Goal: Register for event/course

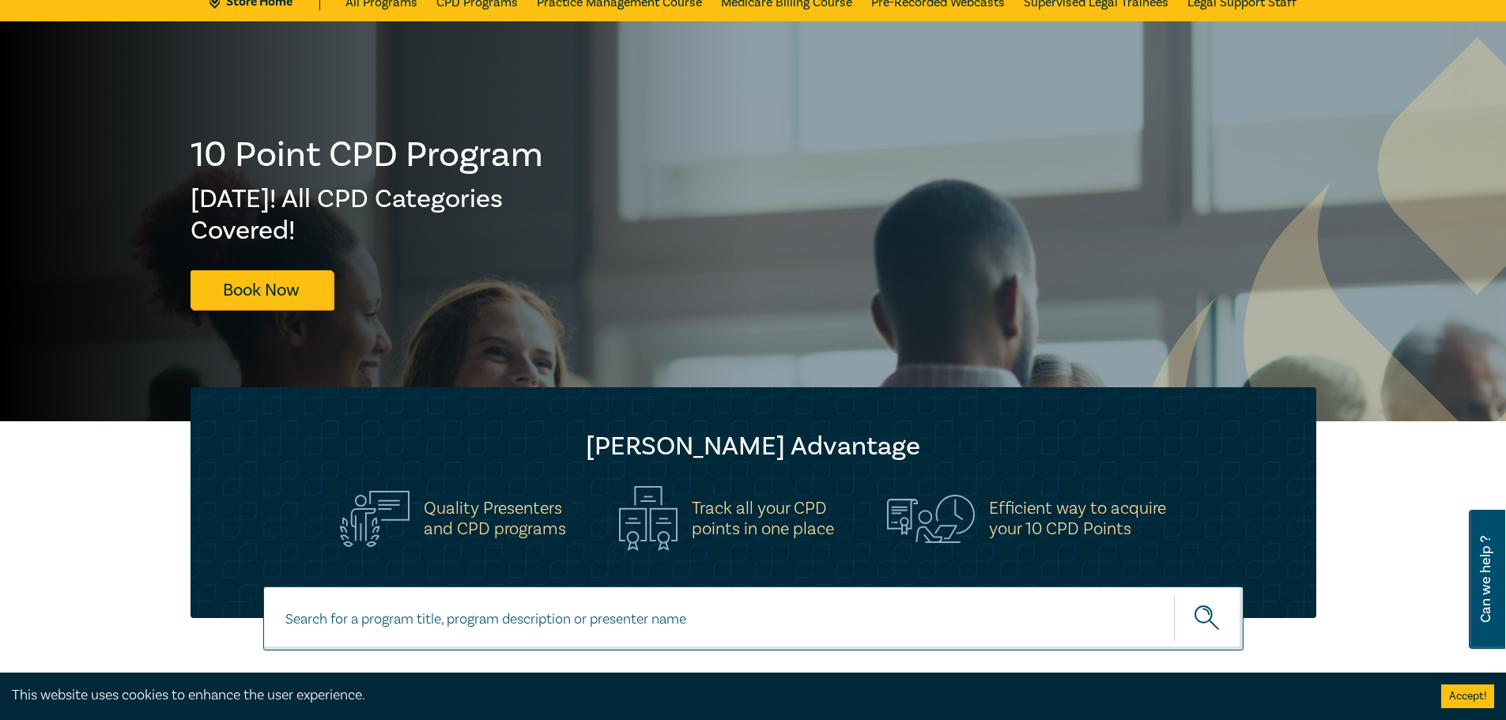
scroll to position [79, 0]
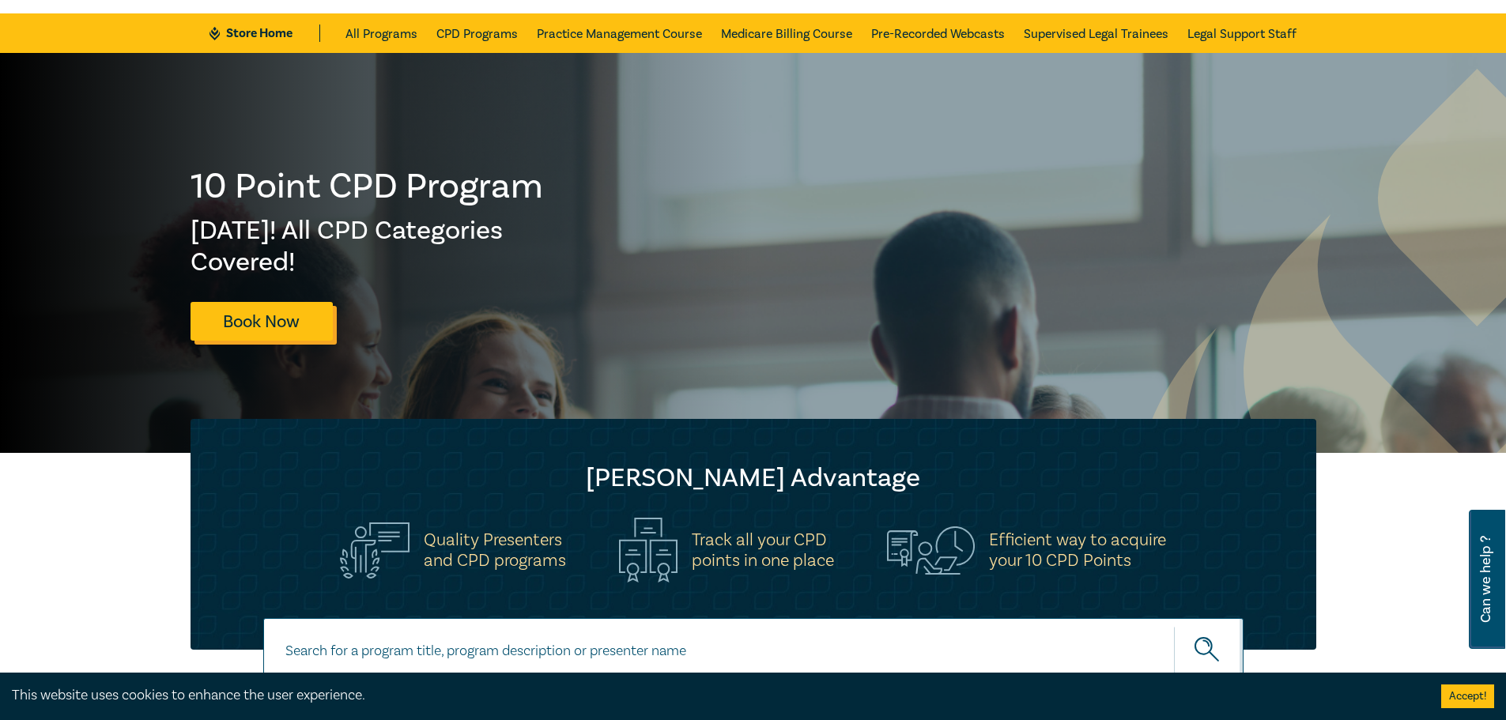
click at [254, 314] on link "Book Now" at bounding box center [262, 321] width 142 height 39
